Goal: Information Seeking & Learning: Learn about a topic

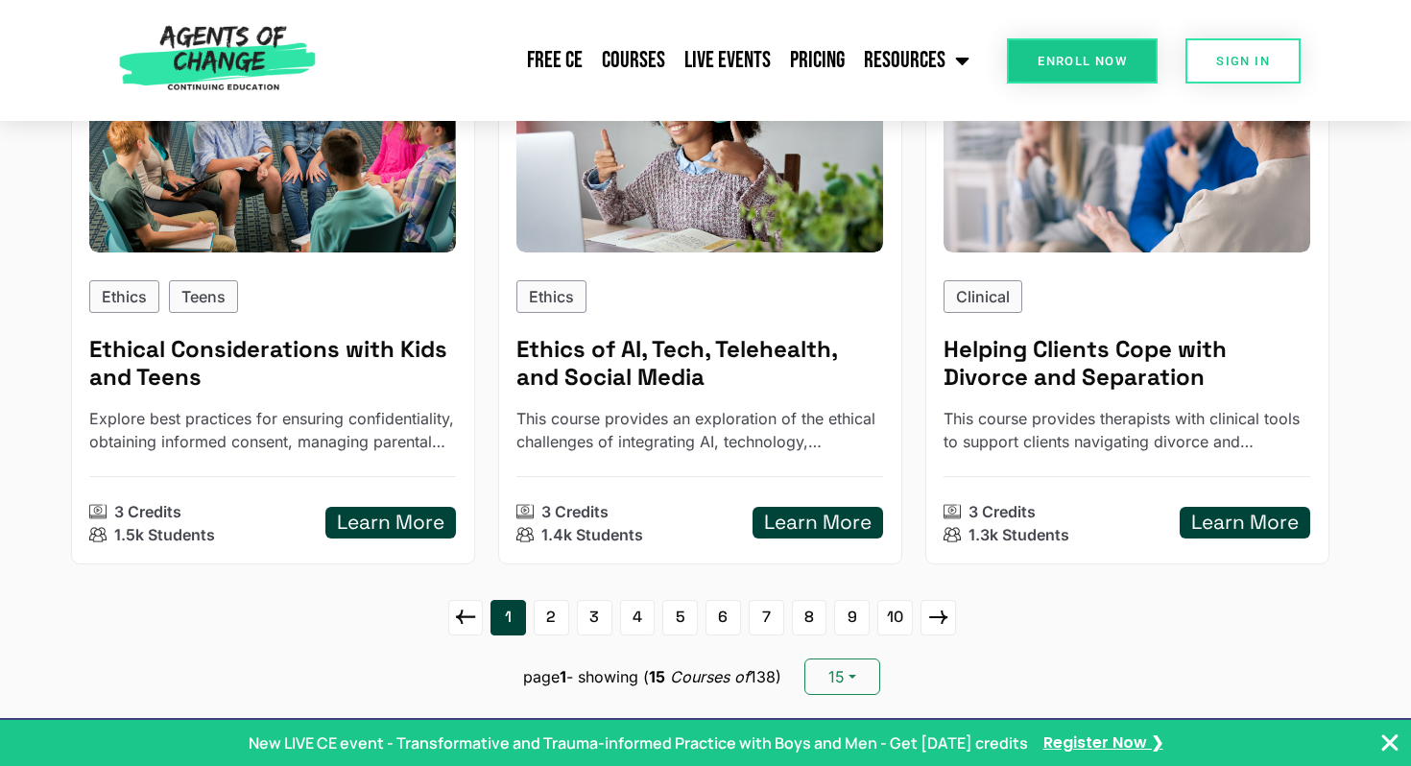
click at [683, 618] on link "5" at bounding box center [680, 618] width 36 height 36
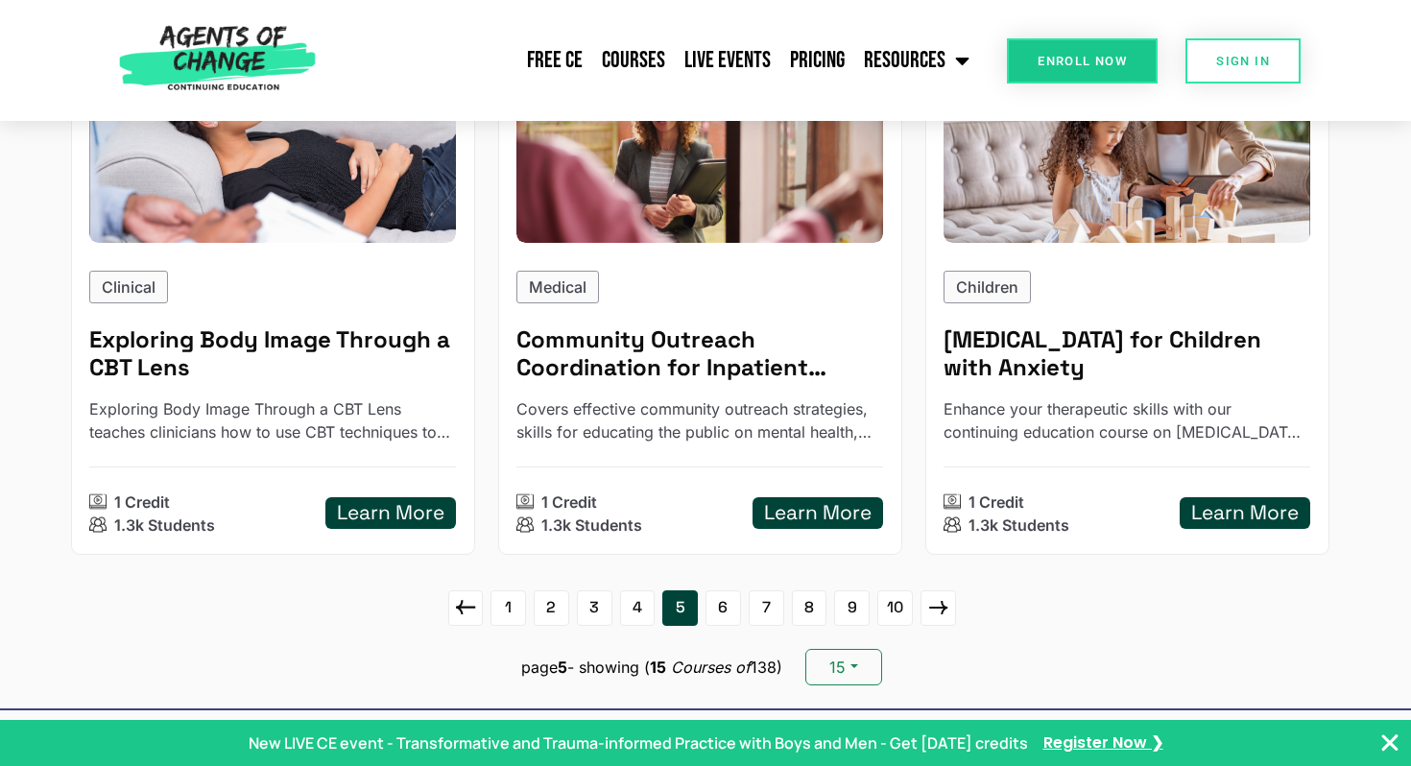
scroll to position [2614, 0]
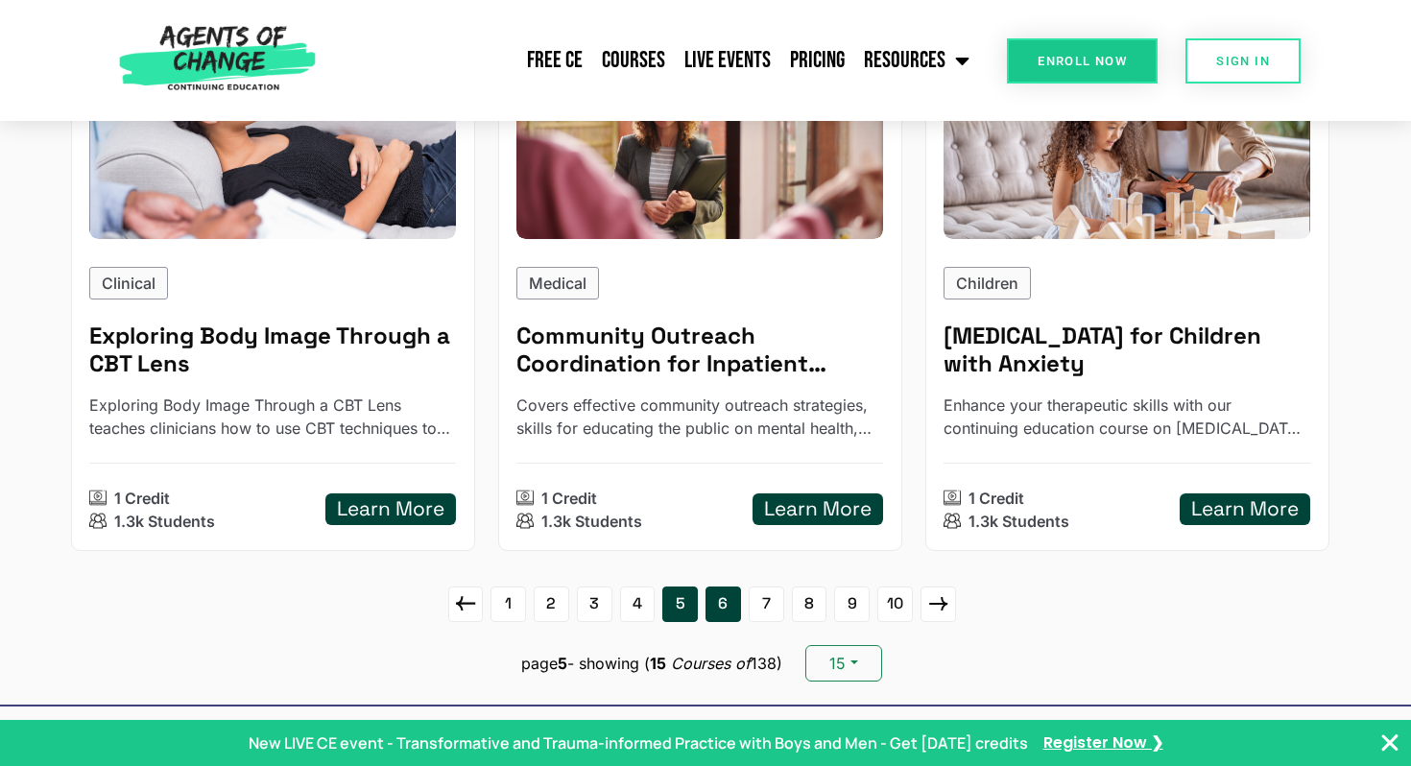
click at [734, 598] on link "6" at bounding box center [723, 604] width 36 height 36
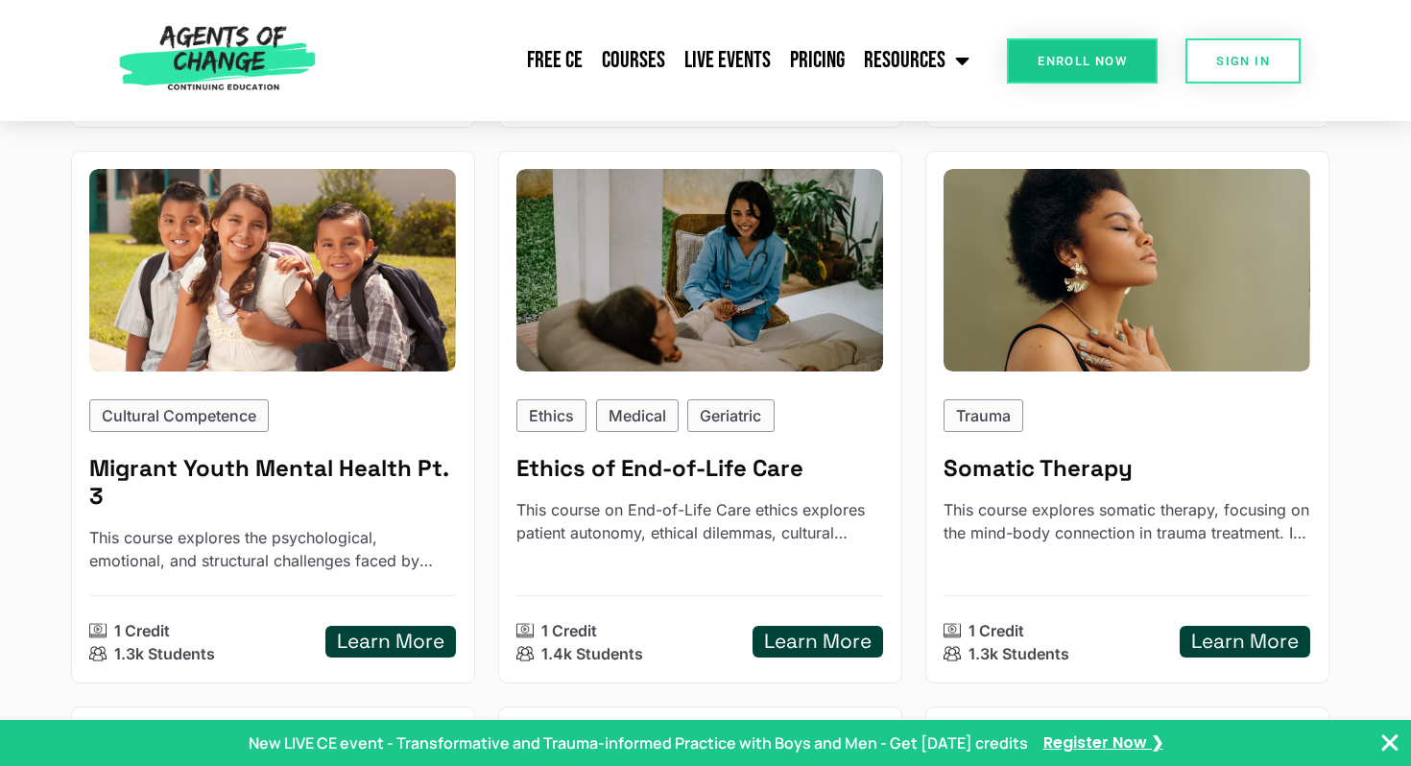
scroll to position [815, 0]
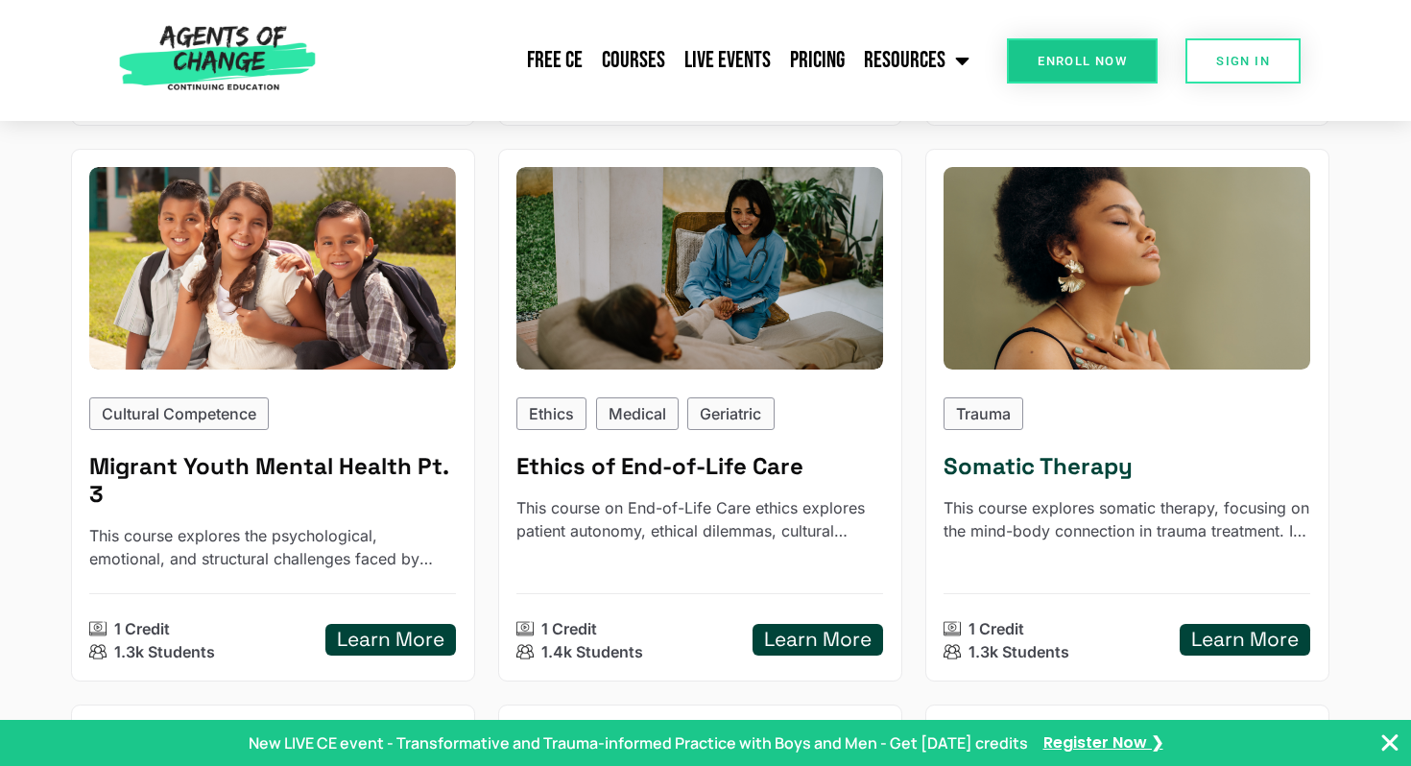
click at [1043, 457] on h5 "Somatic Therapy" at bounding box center [1126, 467] width 367 height 28
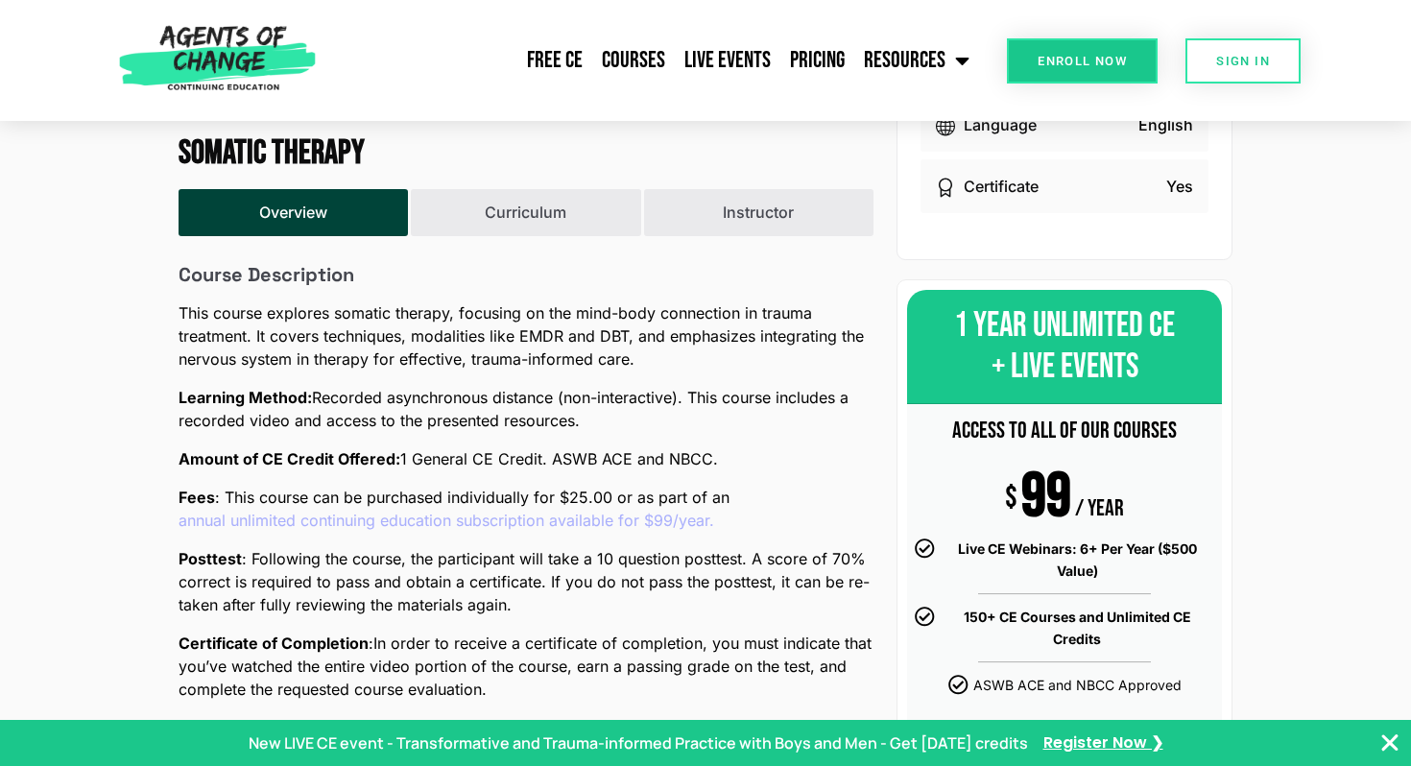
scroll to position [501, 0]
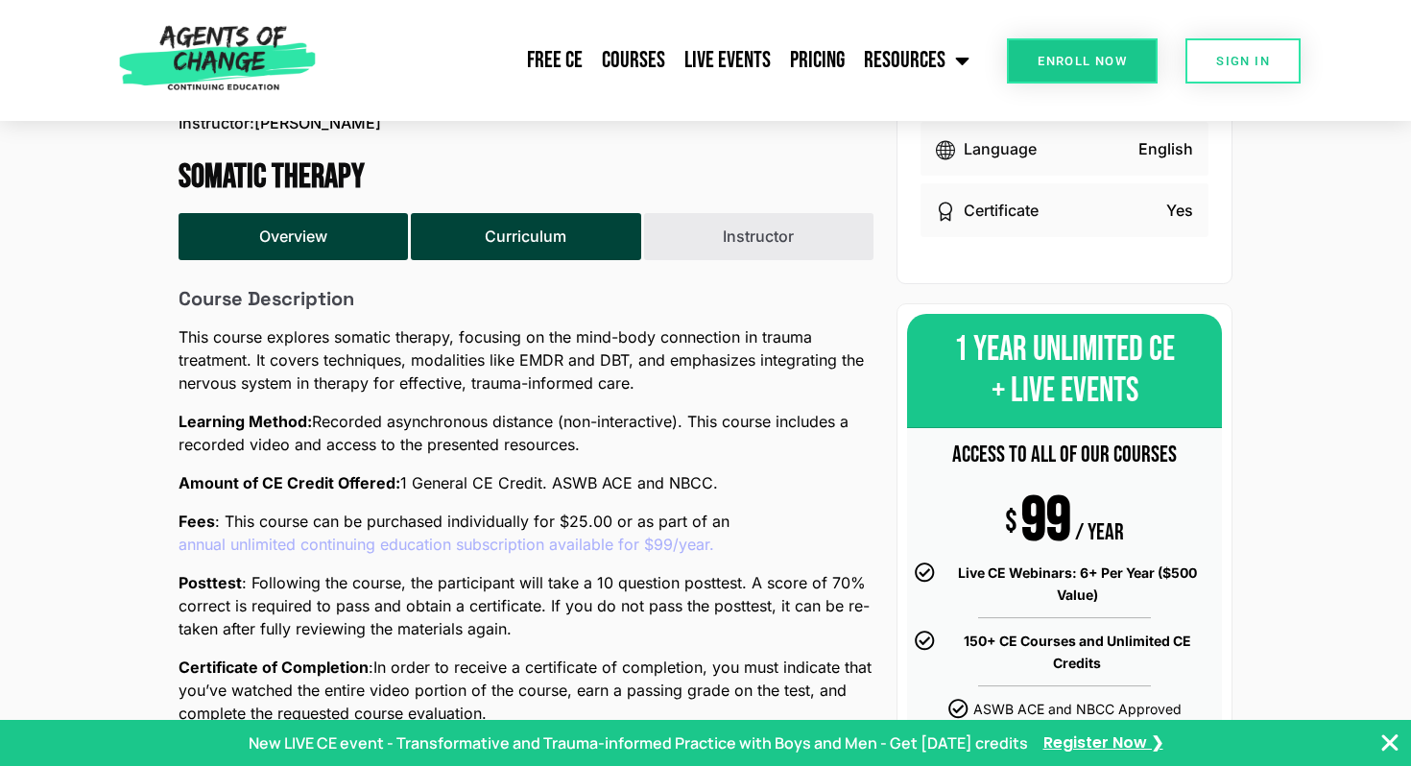
click at [509, 239] on button "Curriculum" at bounding box center [525, 236] width 229 height 47
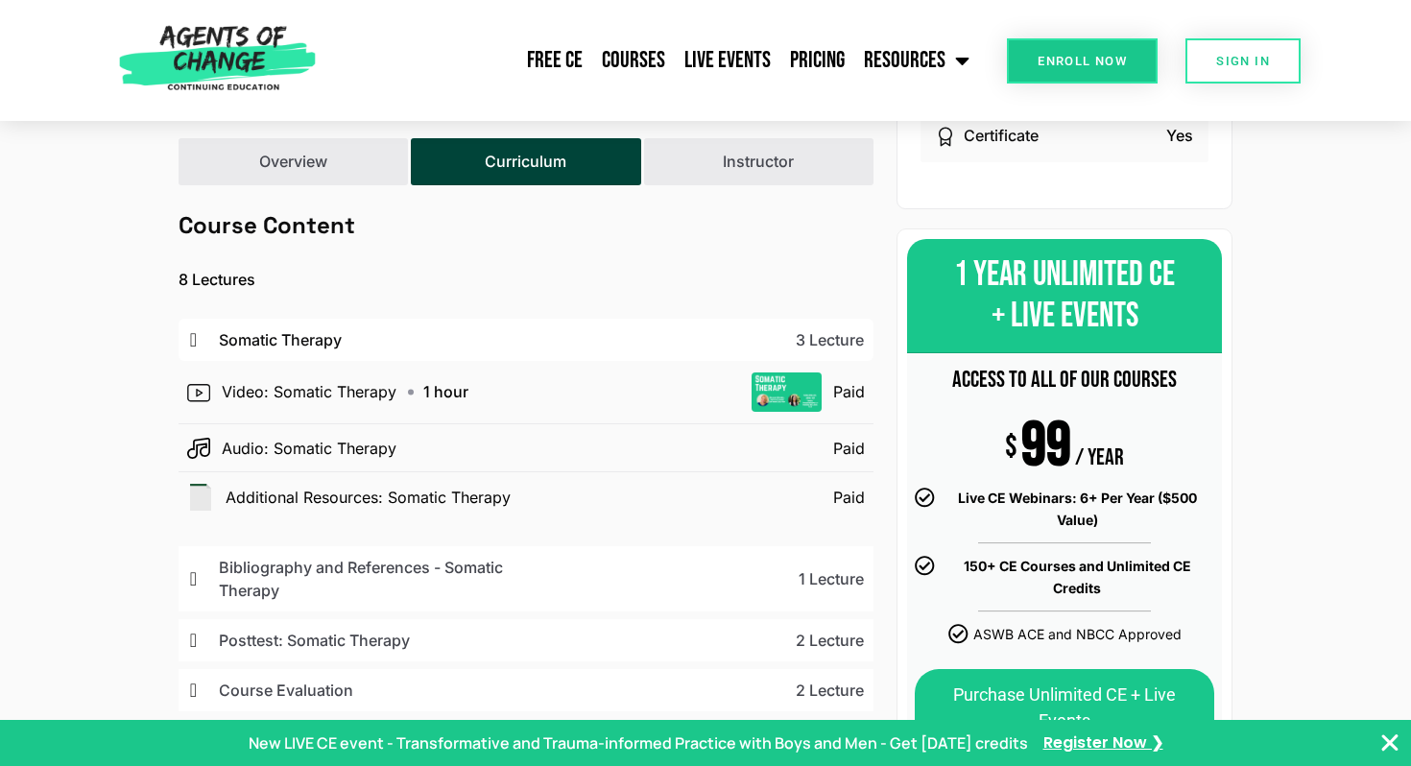
scroll to position [415, 0]
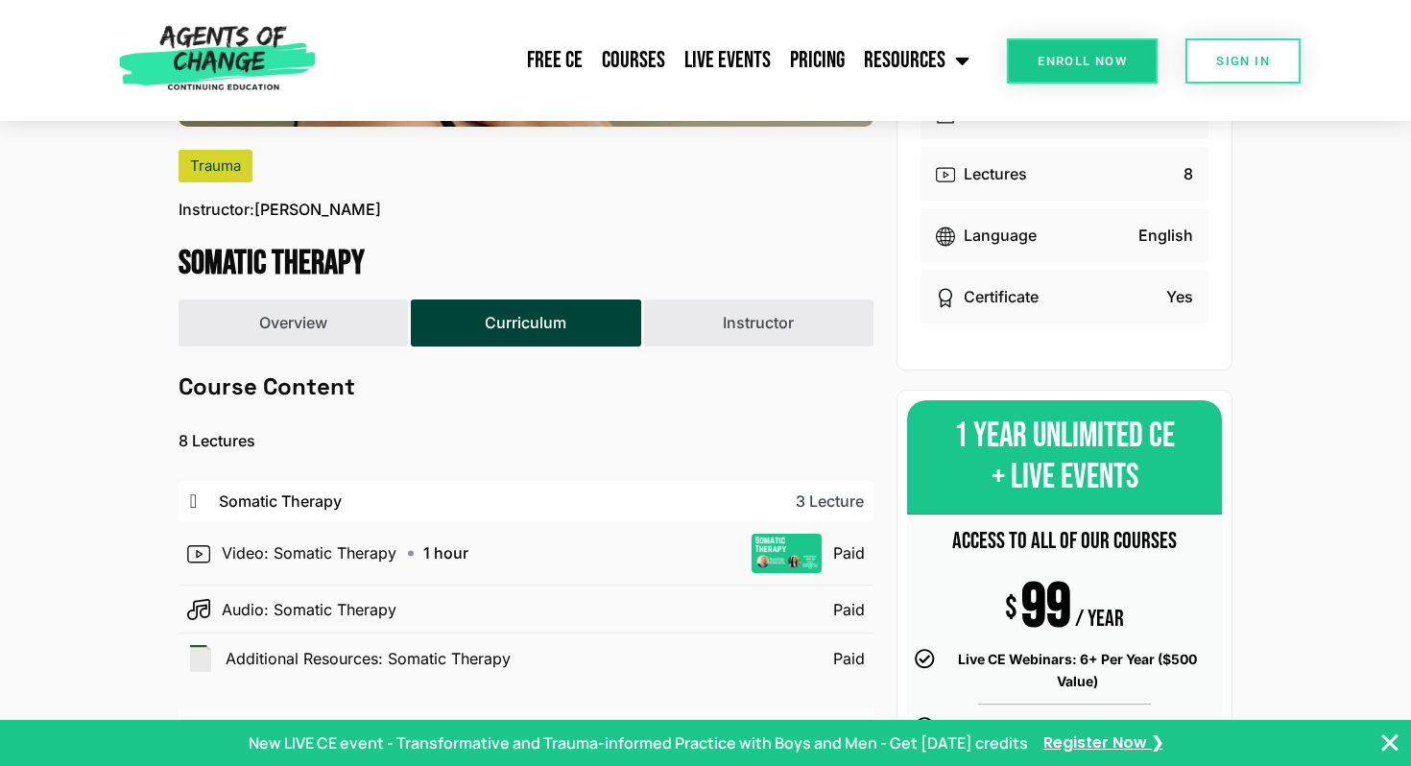
click at [259, 501] on p "Somatic Therapy" at bounding box center [380, 500] width 322 height 23
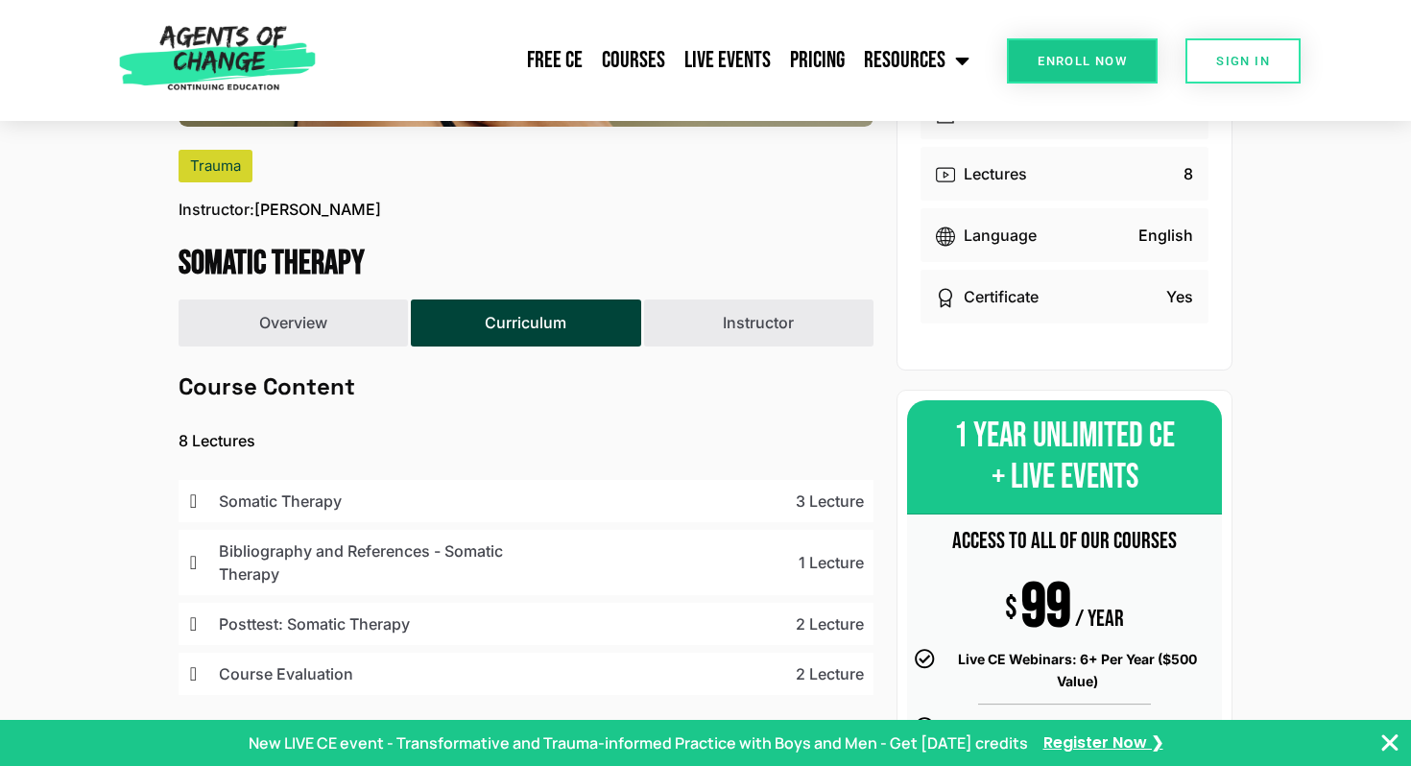
click at [274, 545] on p "Bibliography and References - Somatic Therapy" at bounding box center [380, 562] width 322 height 46
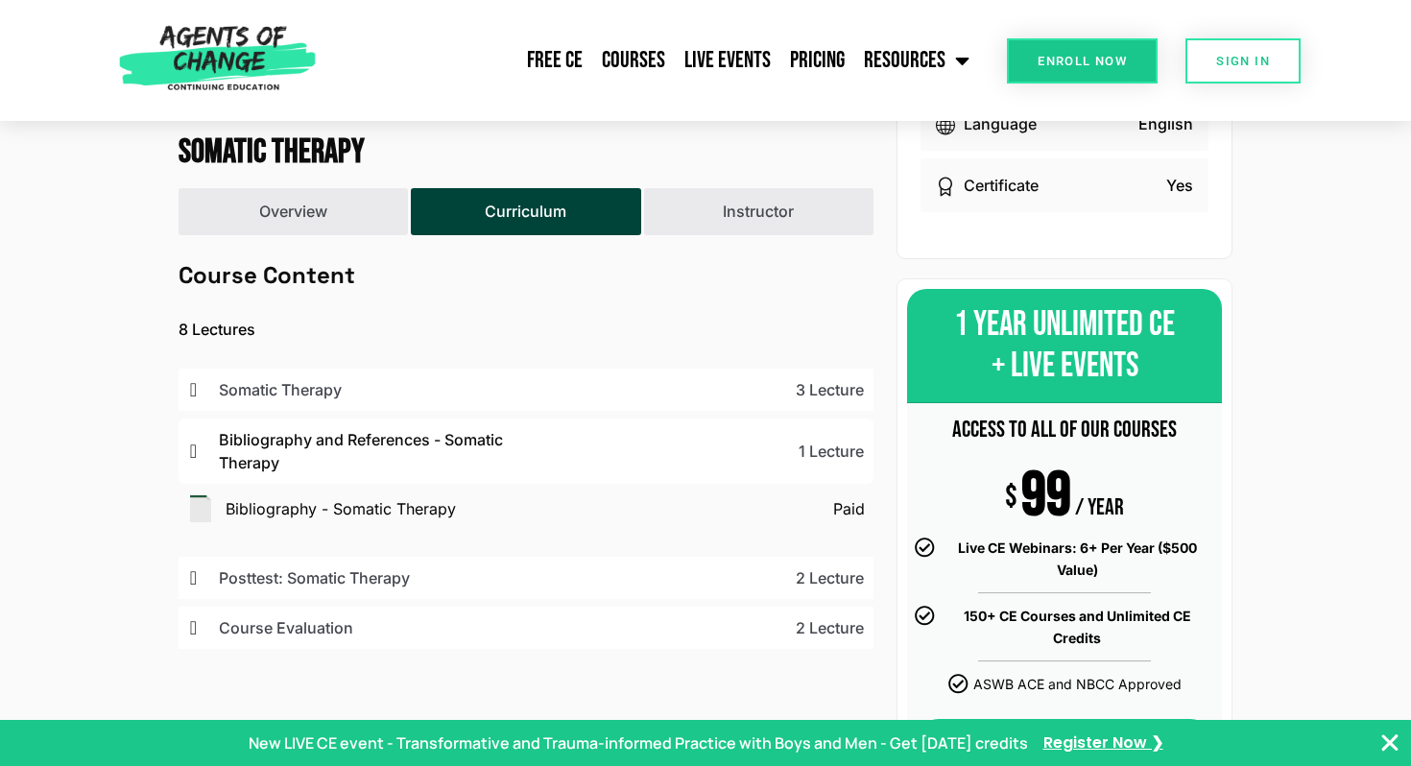
scroll to position [527, 0]
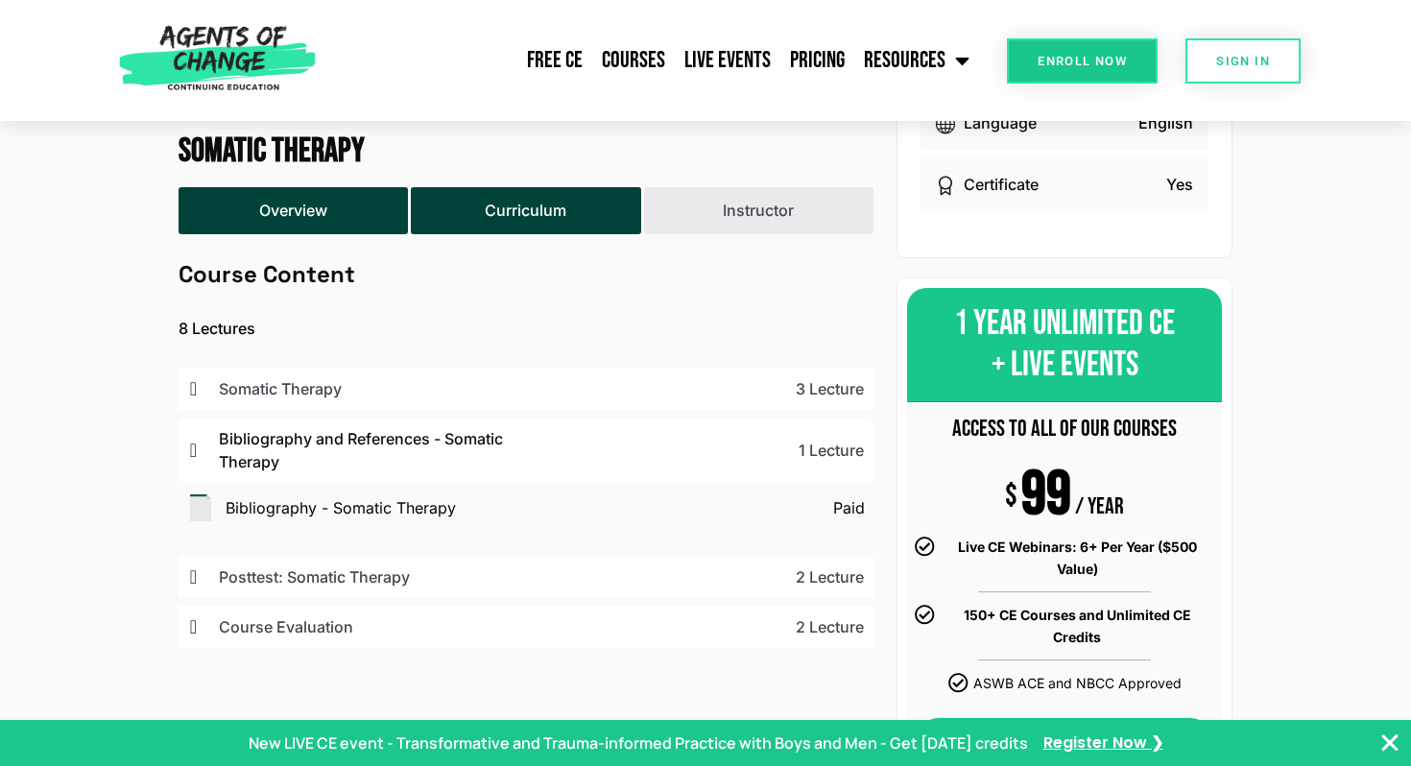
click at [295, 212] on button "Overview" at bounding box center [293, 210] width 229 height 47
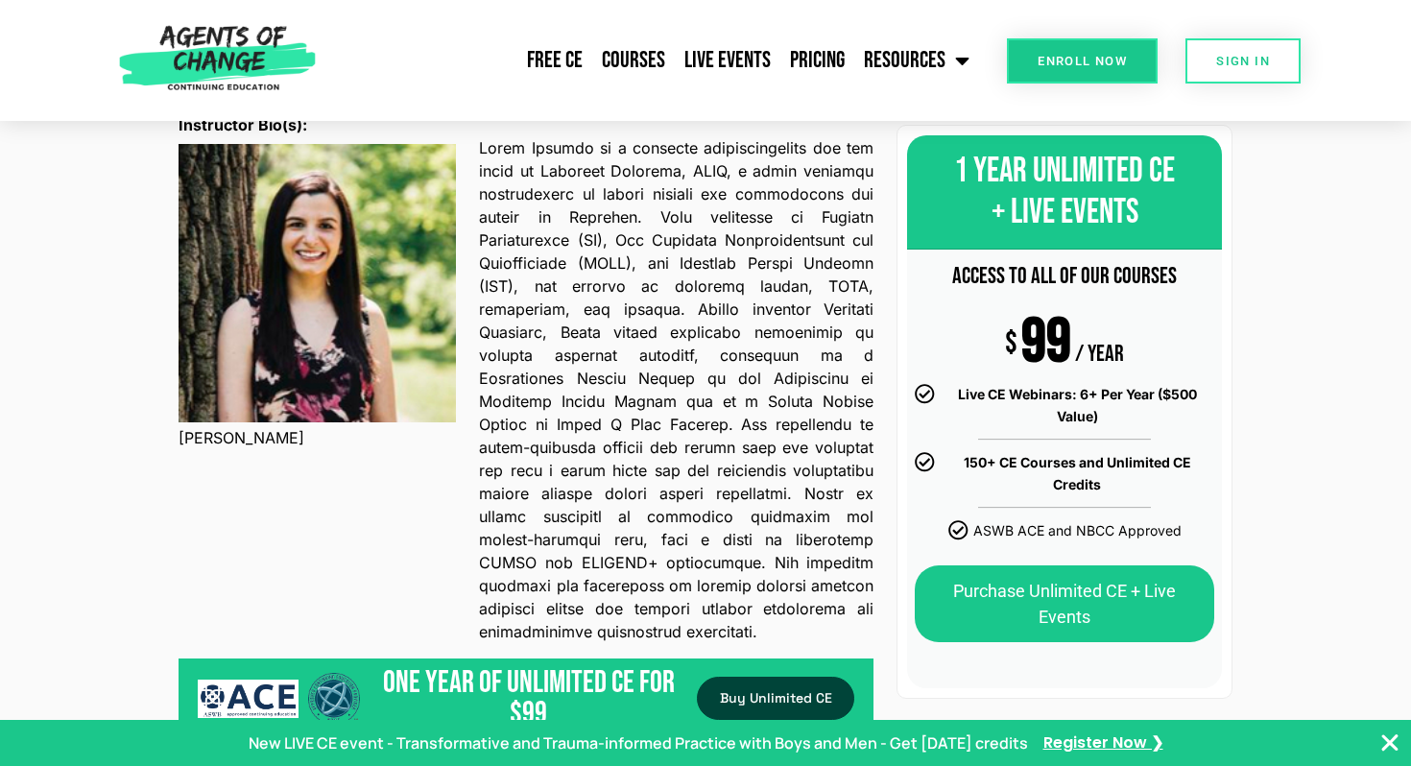
scroll to position [1205, 0]
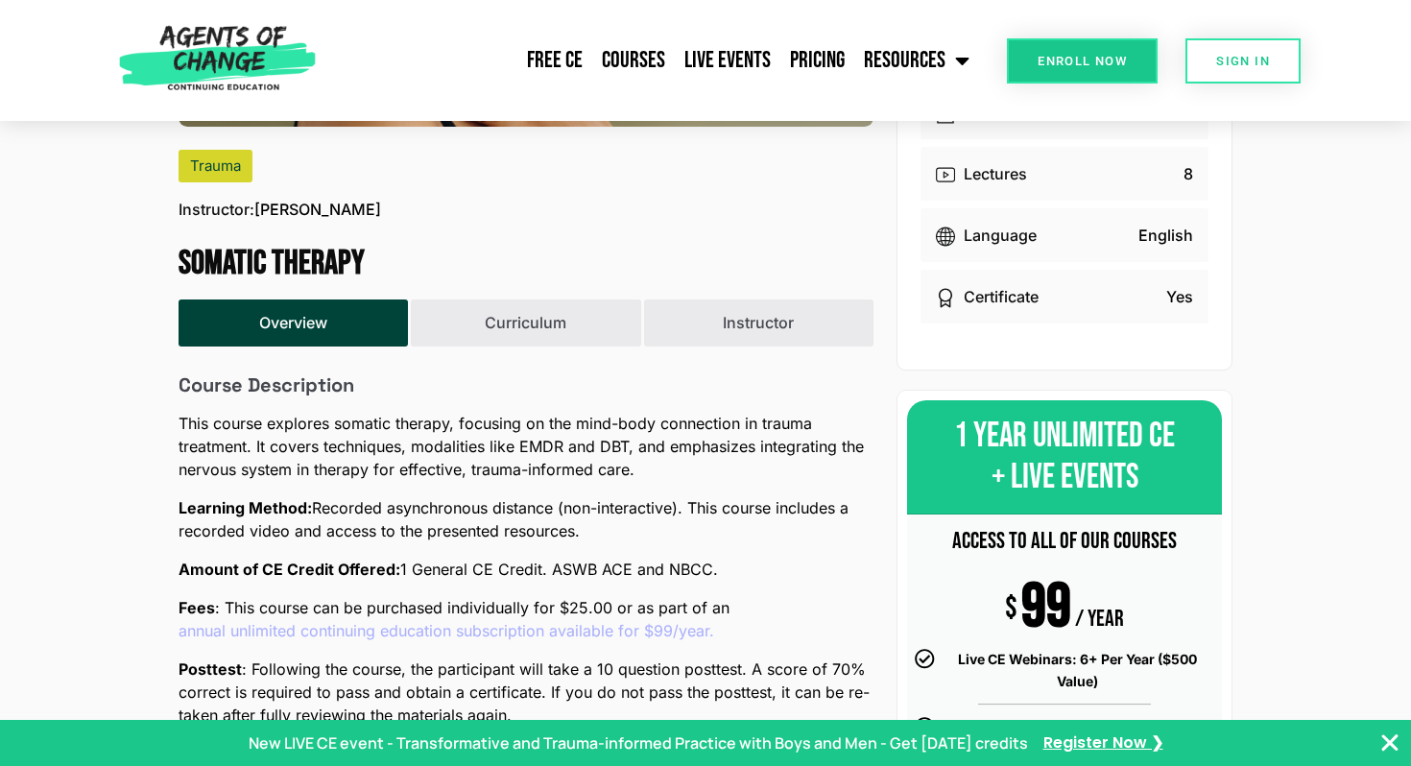
scroll to position [415, 0]
